Goal: Check status: Check status

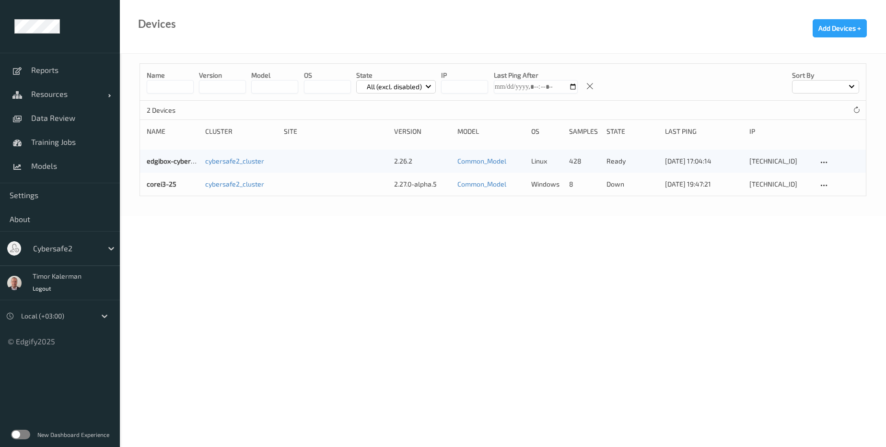
click at [66, 254] on div "Cybersafe2" at bounding box center [65, 248] width 74 height 15
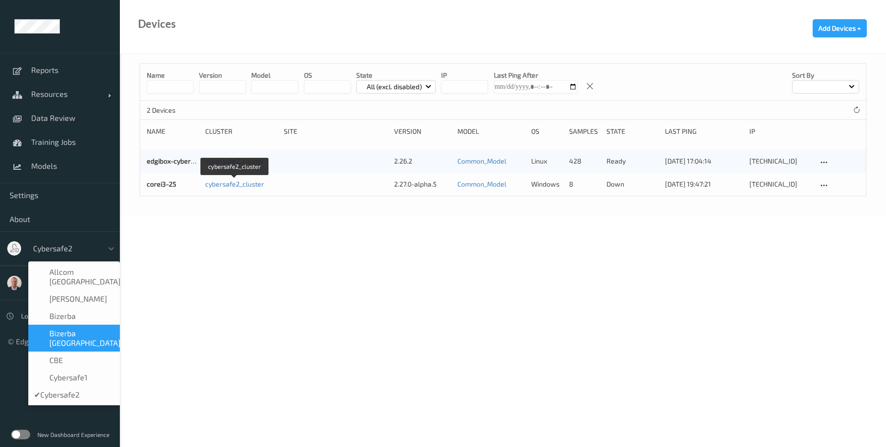
click at [211, 244] on body "Reports Resources Devices Clusters Sites Data Review Training Jobs Models Setti…" at bounding box center [443, 223] width 886 height 447
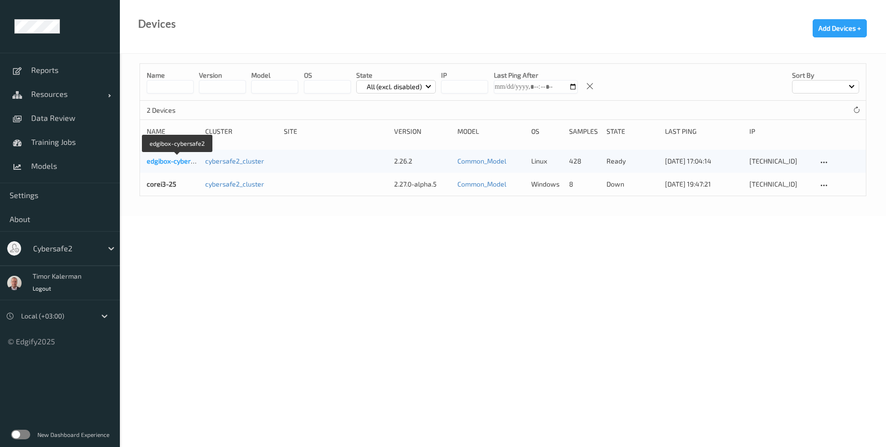
click at [174, 161] on link "edgibox-cybersafe2" at bounding box center [177, 161] width 61 height 8
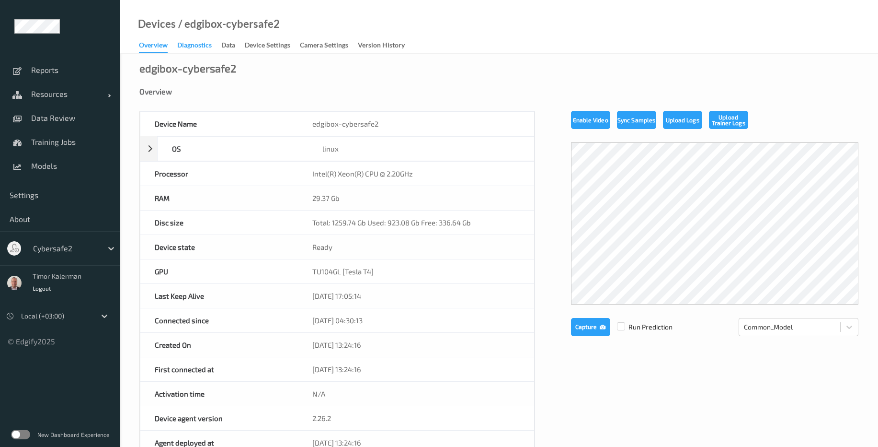
click at [204, 49] on div "Diagnostics" at bounding box center [194, 46] width 35 height 12
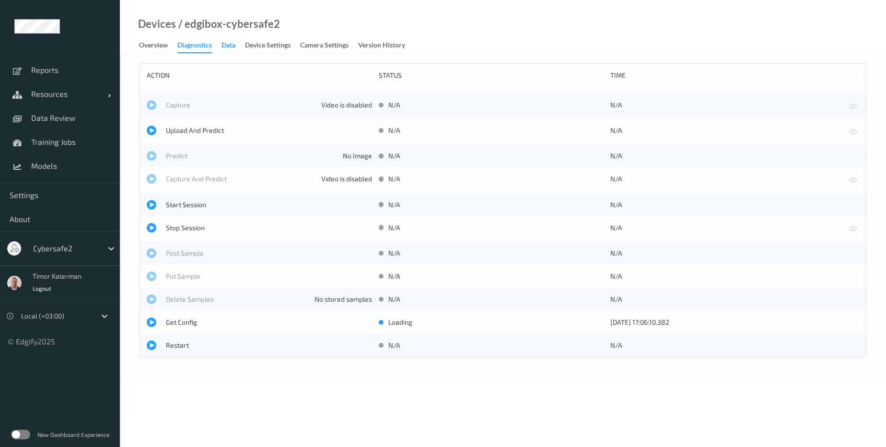
click at [225, 46] on div "Data" at bounding box center [228, 46] width 14 height 12
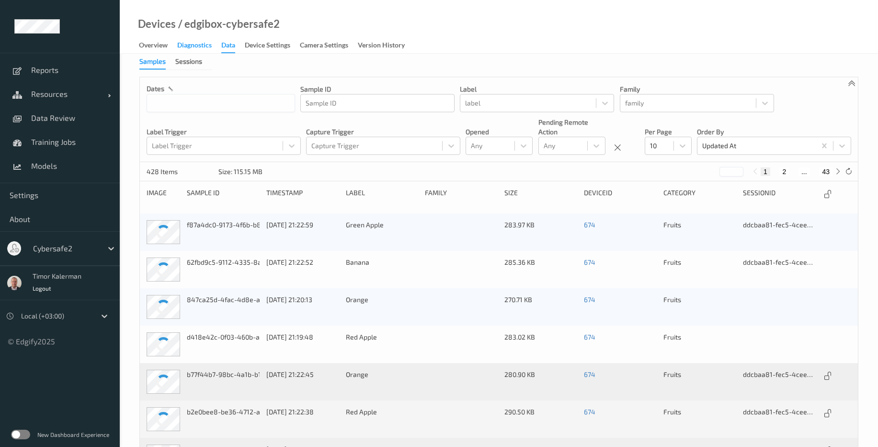
click at [196, 52] on div "Diagnostics" at bounding box center [194, 46] width 35 height 12
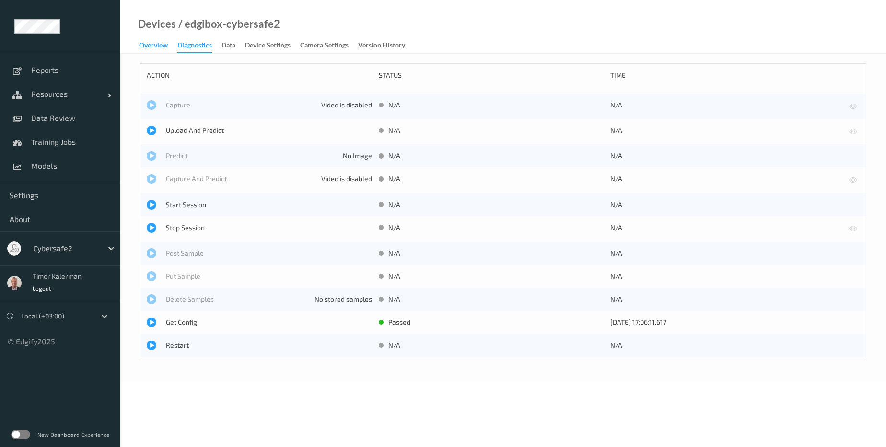
click at [141, 48] on div "Overview" at bounding box center [153, 46] width 29 height 12
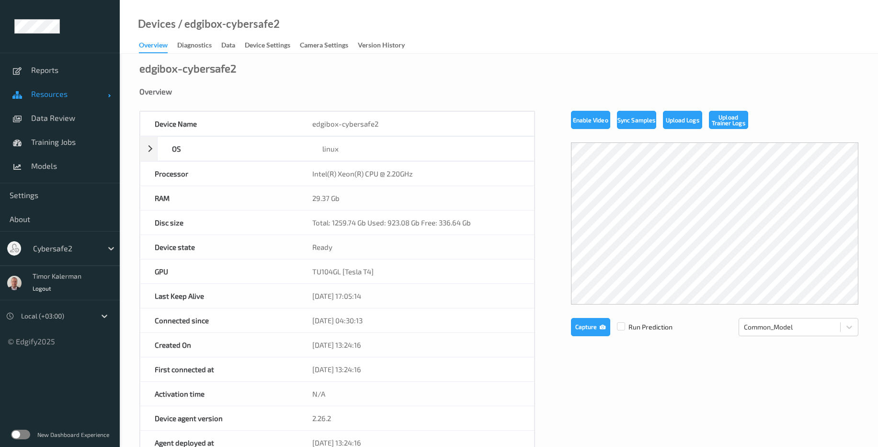
click at [66, 100] on link "Resources" at bounding box center [60, 94] width 120 height 24
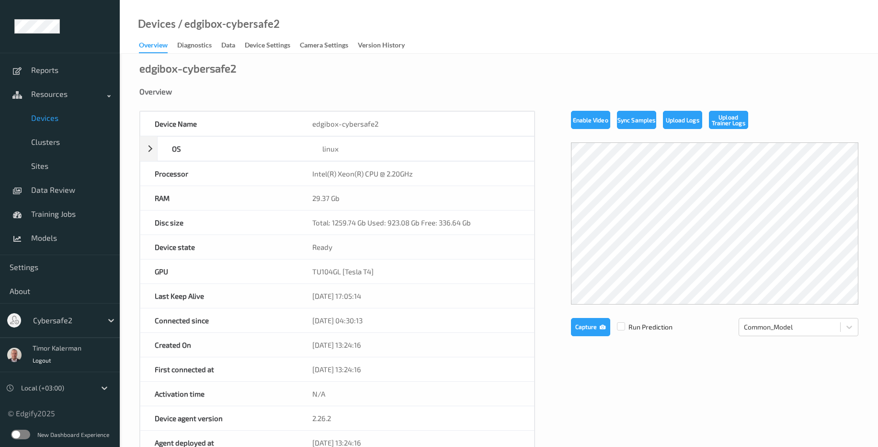
click at [62, 126] on link "Devices" at bounding box center [60, 118] width 120 height 24
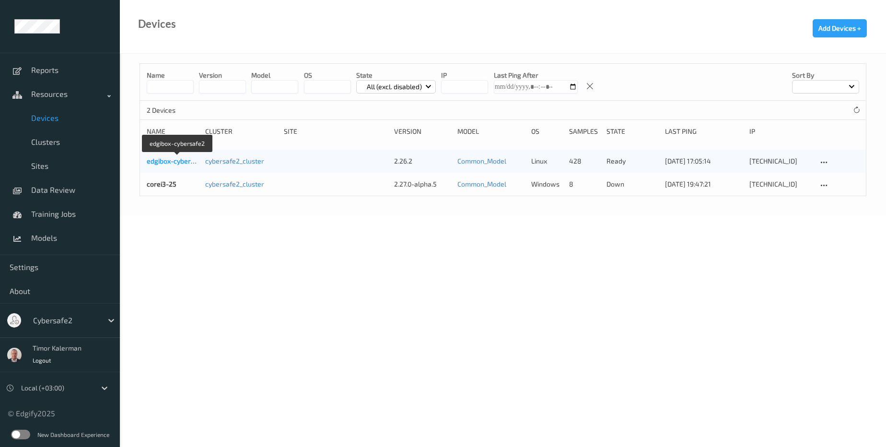
click at [162, 163] on link "edgibox-cybersafe2" at bounding box center [177, 161] width 61 height 8
click at [176, 182] on div "corei3-25" at bounding box center [173, 184] width 52 height 10
